Goal: Obtain resource: Obtain resource

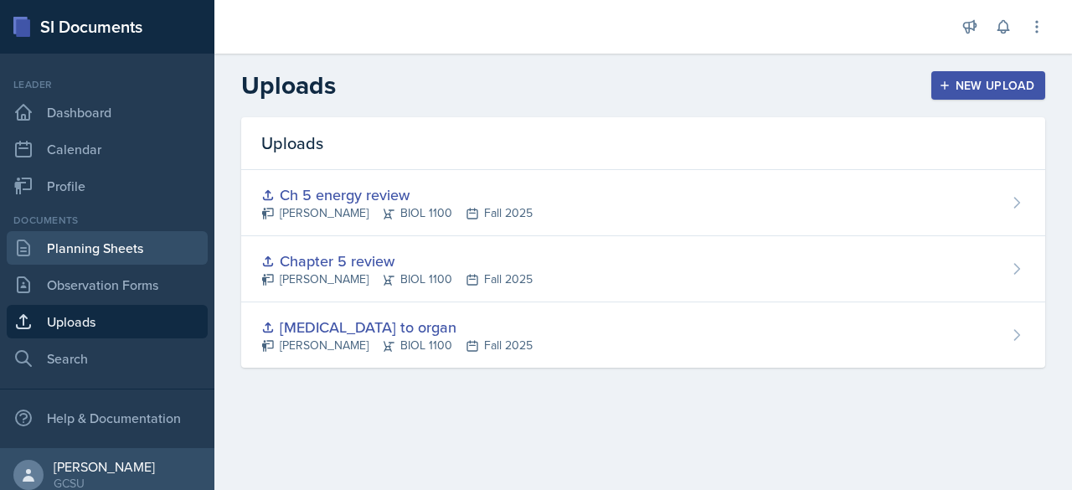
click at [99, 245] on link "Planning Sheets" at bounding box center [107, 247] width 201 height 33
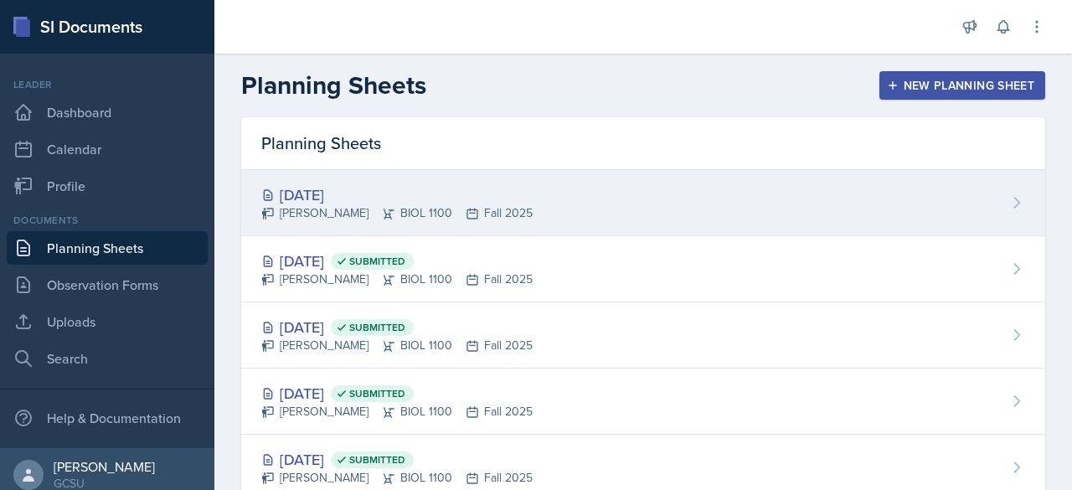
click at [312, 190] on div "[DATE]" at bounding box center [396, 194] width 271 height 23
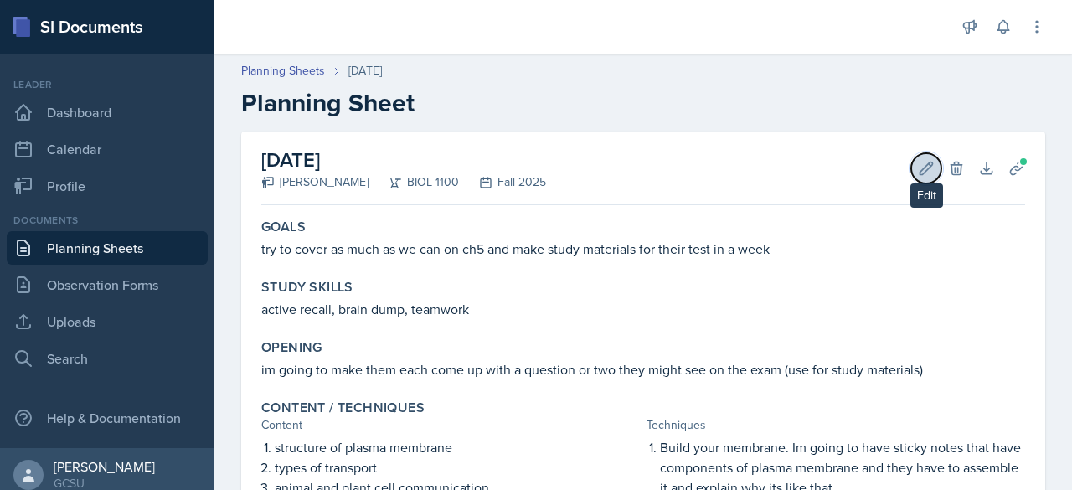
click at [918, 171] on icon at bounding box center [926, 168] width 17 height 17
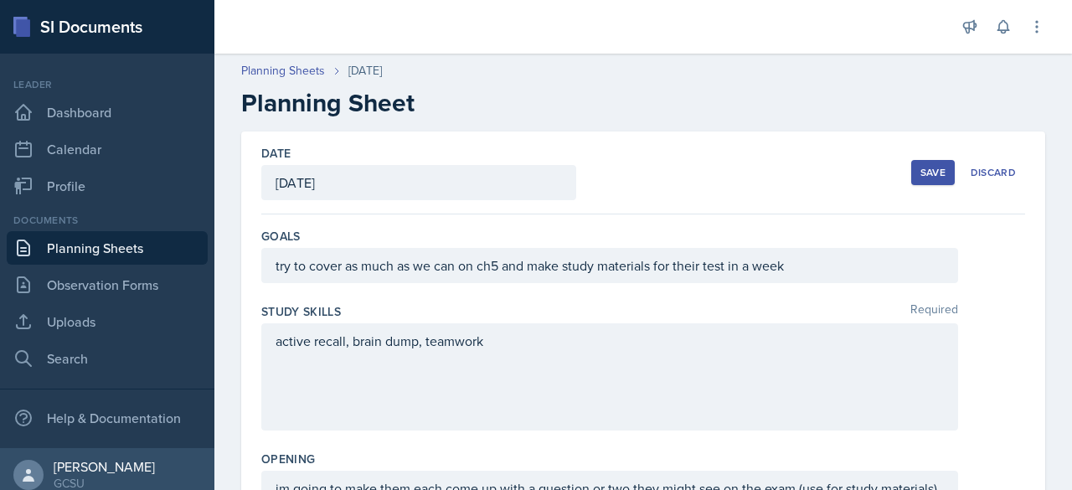
click at [549, 342] on div "active recall, brain dump, teamwork" at bounding box center [609, 376] width 697 height 107
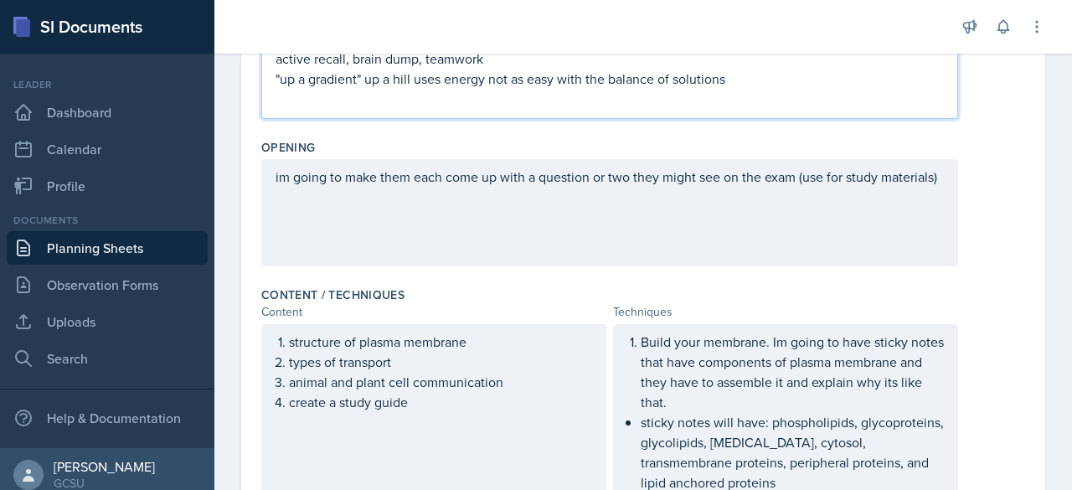
scroll to position [314, 0]
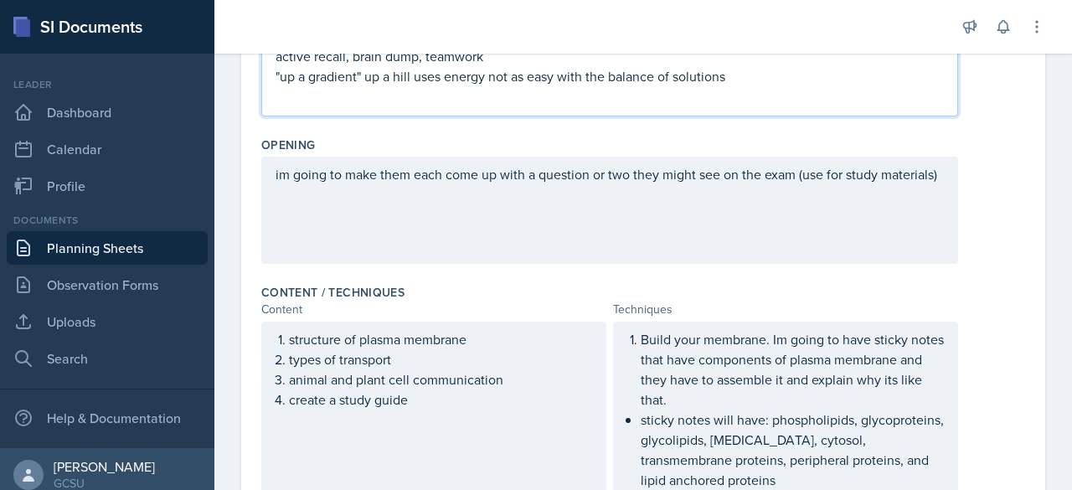
click at [363, 75] on p ""up a gradient" up a hill uses energy not as easy with the balance of solutions" at bounding box center [610, 76] width 668 height 20
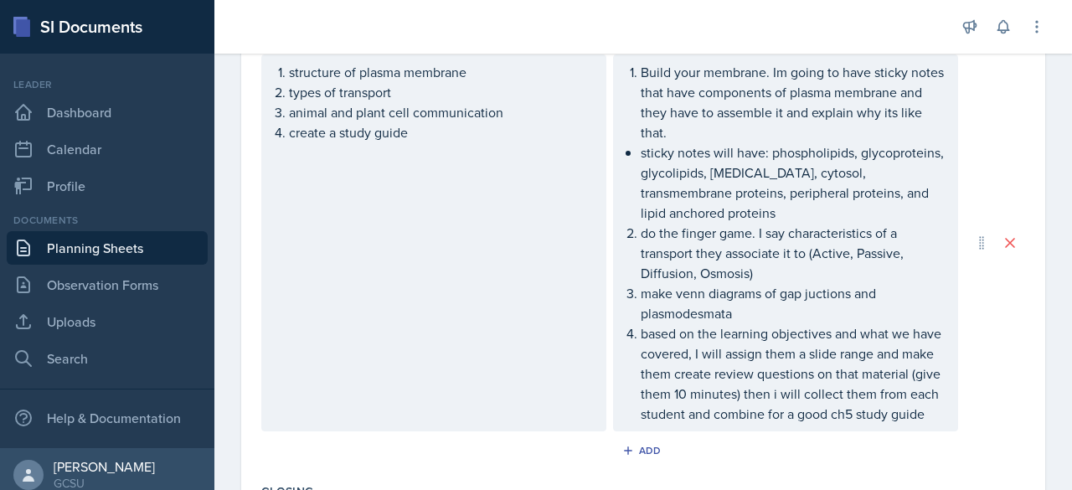
scroll to position [577, 0]
